Goal: Navigation & Orientation: Find specific page/section

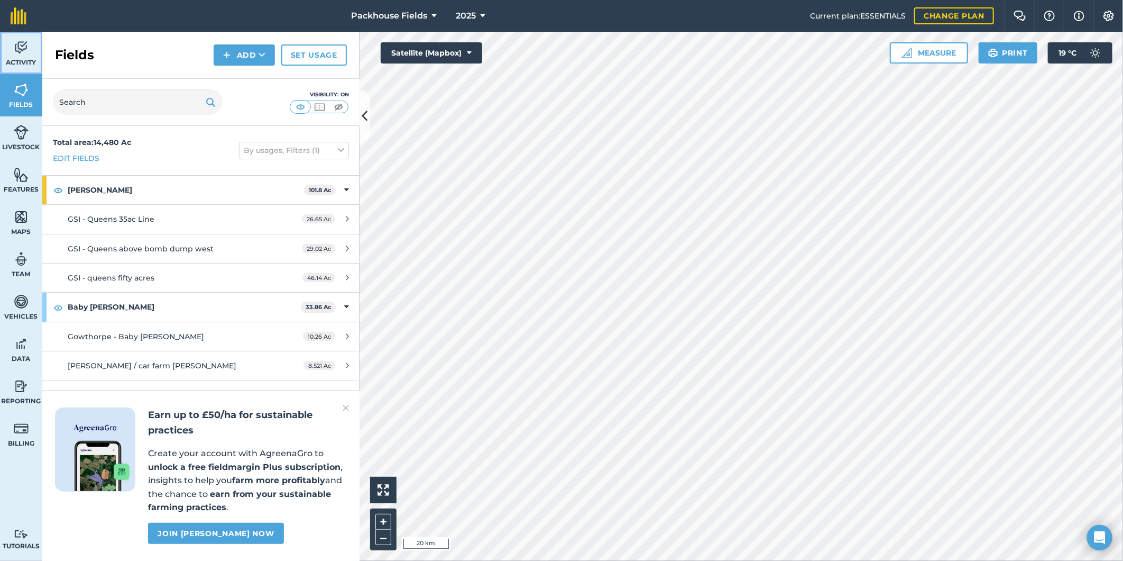
click at [27, 55] on img at bounding box center [21, 48] width 15 height 16
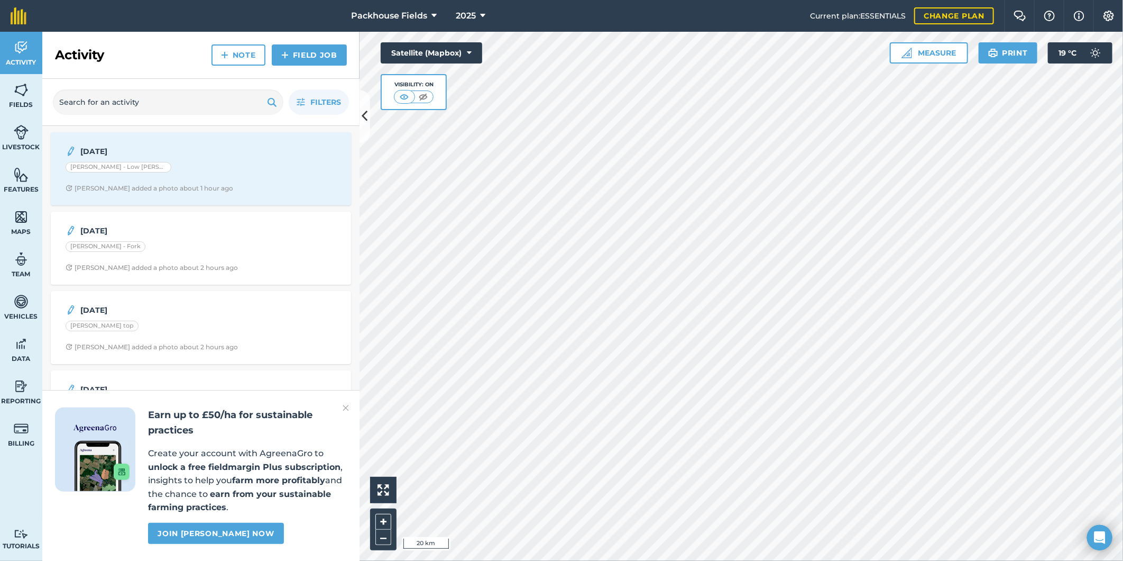
click at [346, 410] on img at bounding box center [346, 407] width 6 height 13
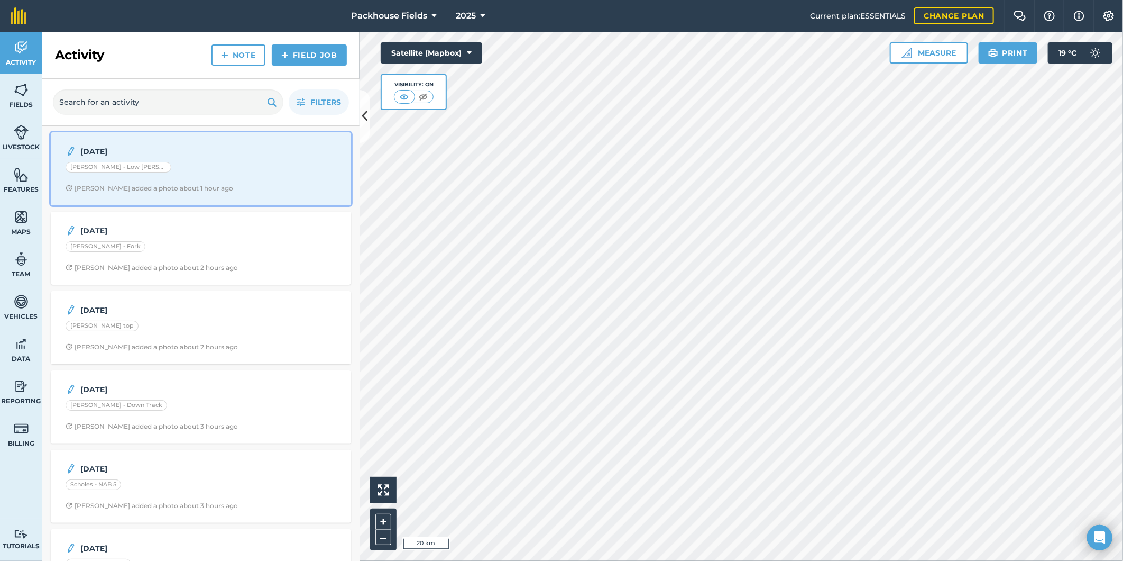
click at [212, 176] on div "[PERSON_NAME] - Low [PERSON_NAME]" at bounding box center [201, 169] width 271 height 14
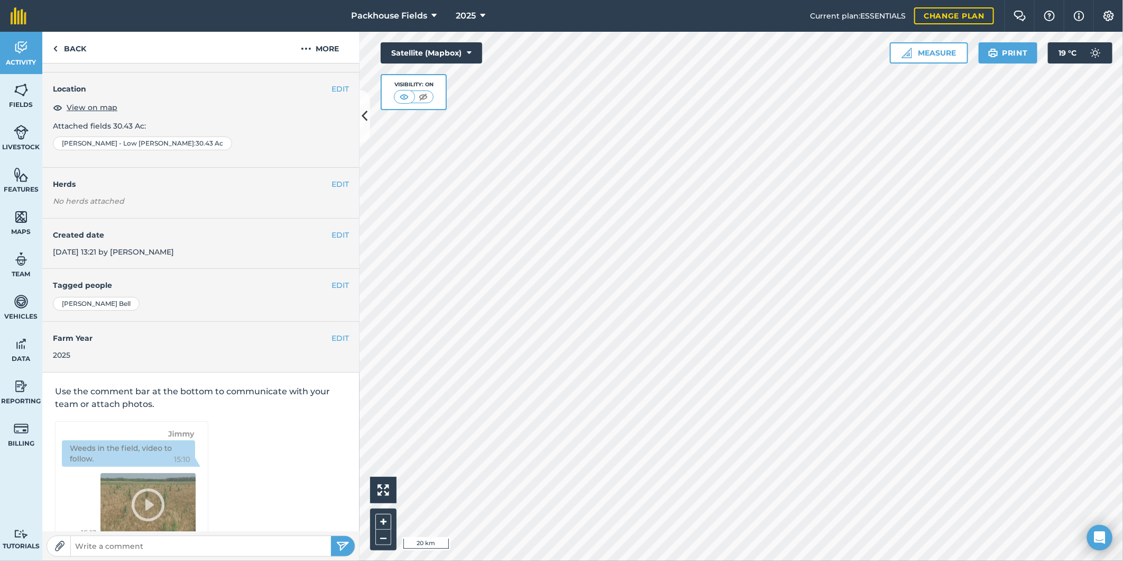
scroll to position [3, 0]
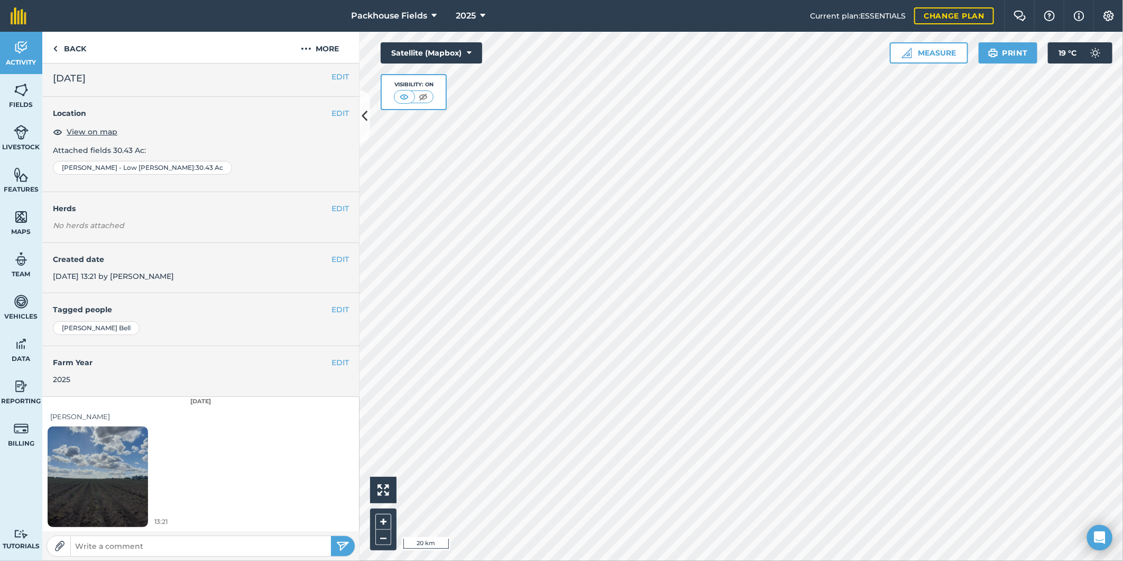
click at [120, 480] on img at bounding box center [98, 476] width 100 height 134
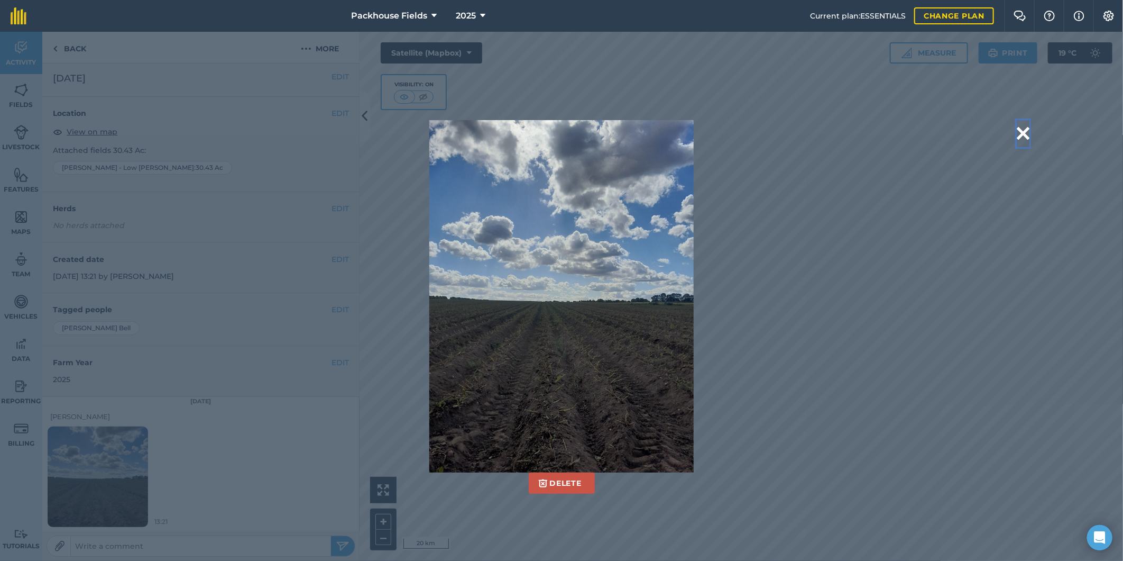
click at [1023, 134] on button at bounding box center [1023, 133] width 13 height 27
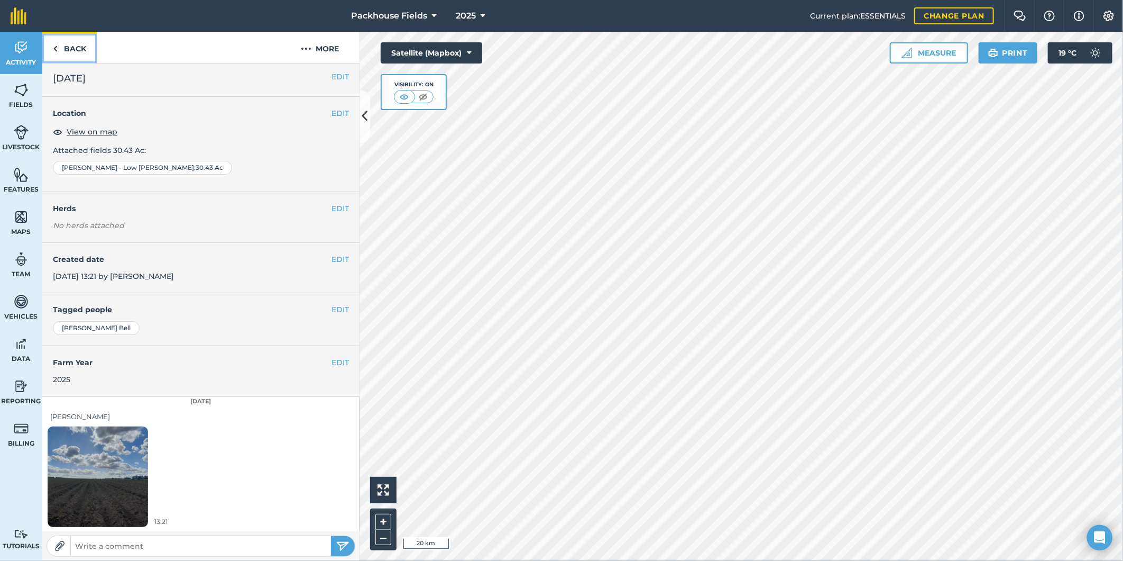
click at [87, 51] on link "Back" at bounding box center [69, 47] width 54 height 31
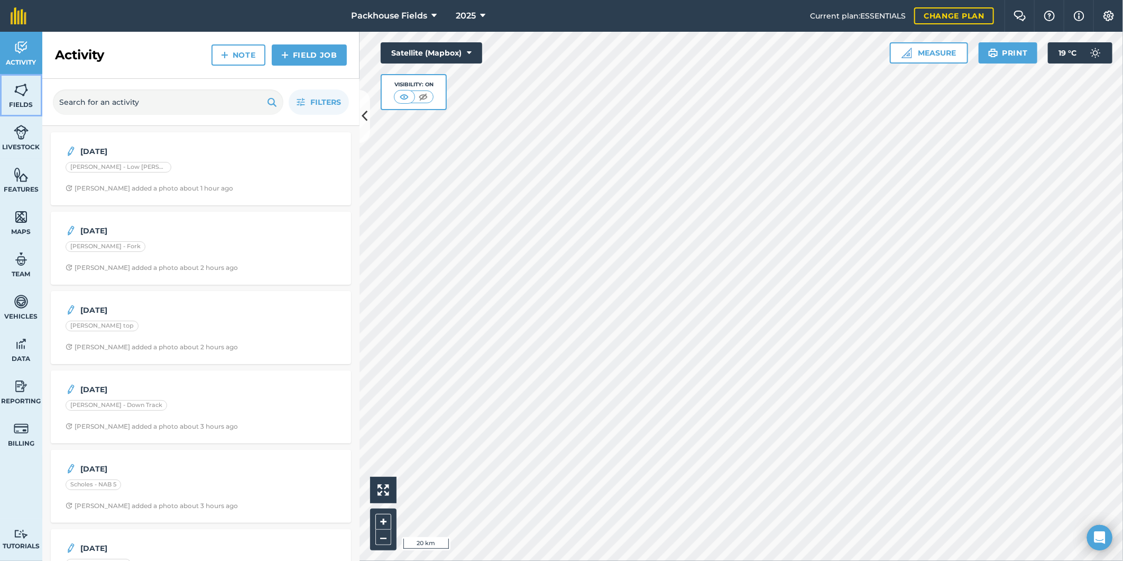
click at [19, 102] on span "Fields" at bounding box center [21, 104] width 42 height 8
